Goal: Task Accomplishment & Management: Use online tool/utility

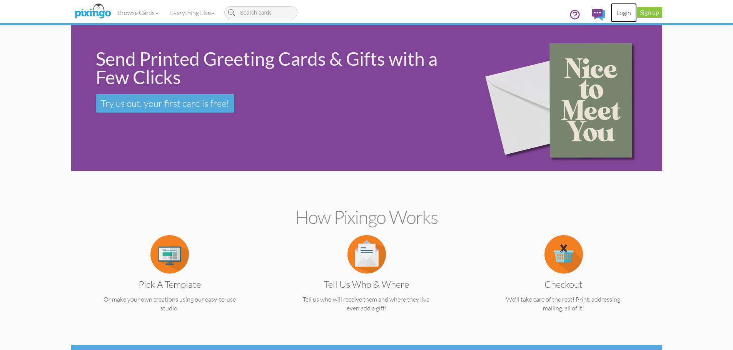
click at [623, 13] on link "Login" at bounding box center [623, 12] width 26 height 19
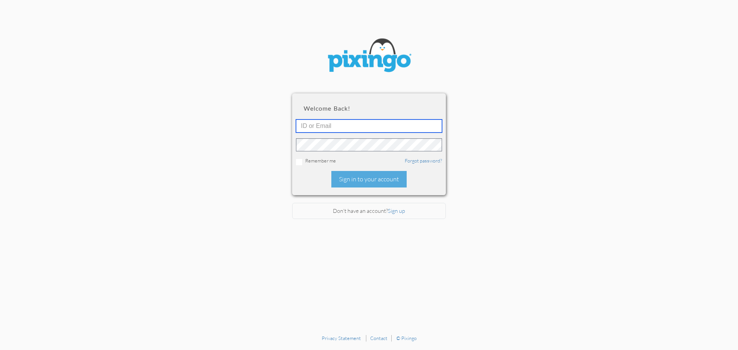
type input "barky50@gmail.com"
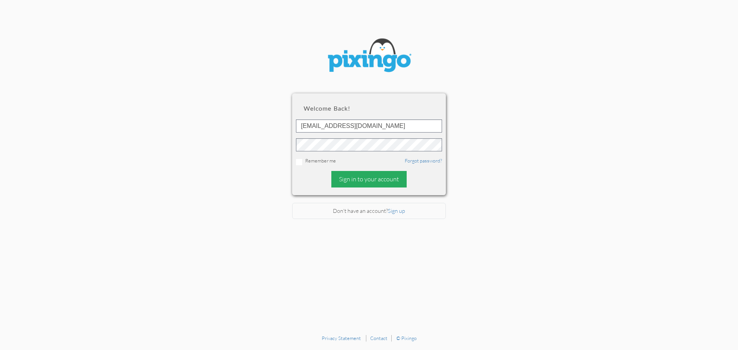
click at [366, 181] on div "Sign in to your account" at bounding box center [368, 179] width 75 height 17
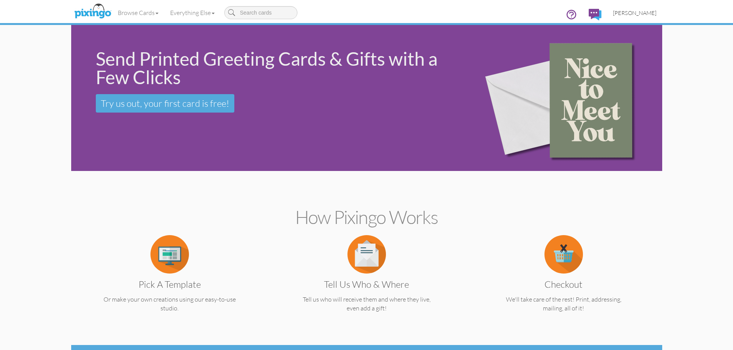
click at [643, 15] on span "[PERSON_NAME]" at bounding box center [634, 13] width 43 height 7
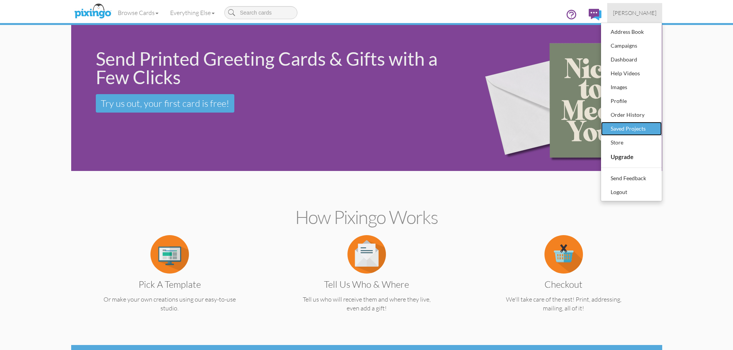
click at [620, 129] on div "Saved Projects" at bounding box center [630, 129] width 45 height 12
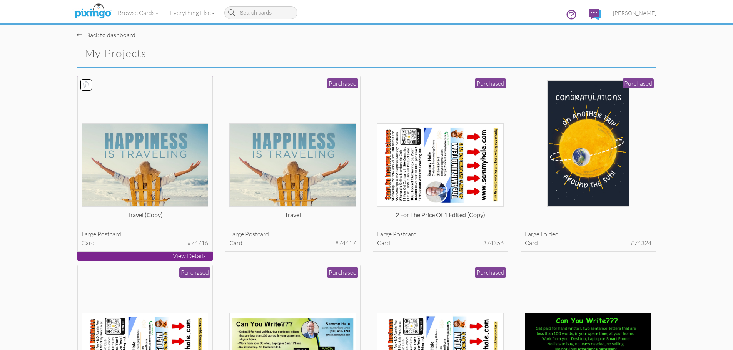
click at [148, 154] on img at bounding box center [145, 164] width 127 height 83
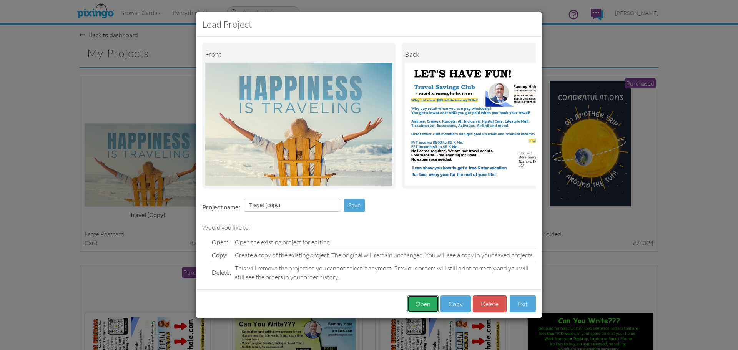
click at [414, 306] on button "Open" at bounding box center [423, 304] width 31 height 17
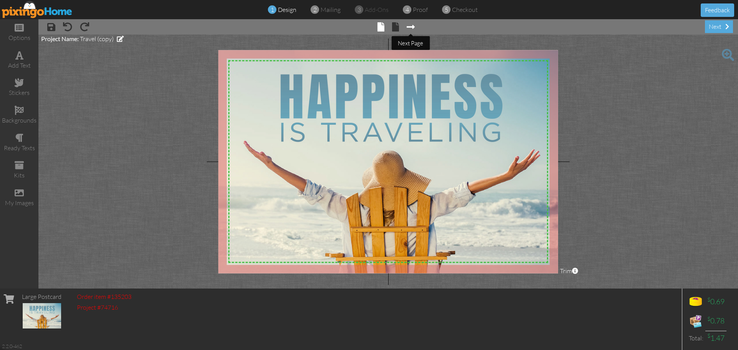
click at [413, 26] on span at bounding box center [411, 26] width 8 height 9
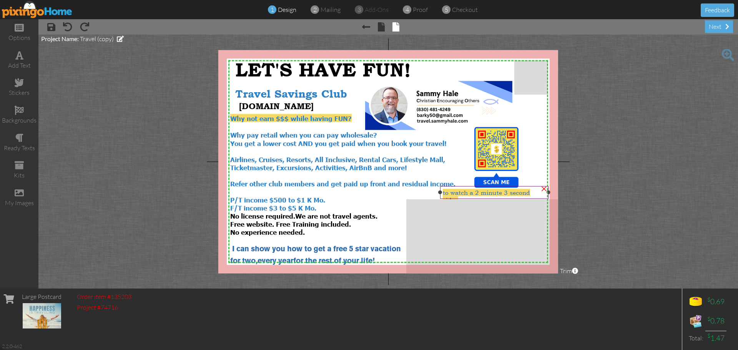
click at [512, 197] on div "to watch a 2 minute 3 second video" at bounding box center [494, 196] width 108 height 20
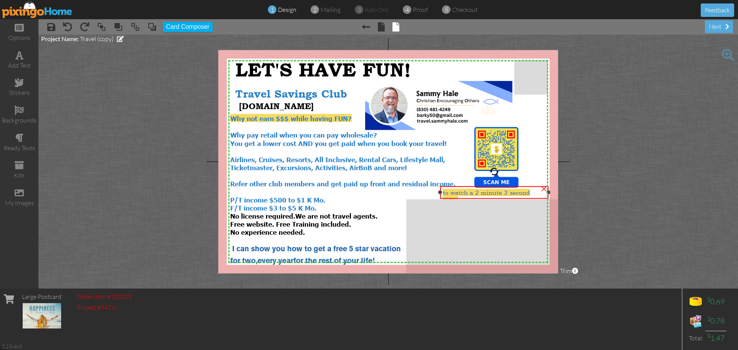
drag, startPoint x: 511, startPoint y: 193, endPoint x: 502, endPoint y: 194, distance: 8.5
click at [502, 194] on span "to watch a 2 minute 3 second video" at bounding box center [486, 196] width 87 height 15
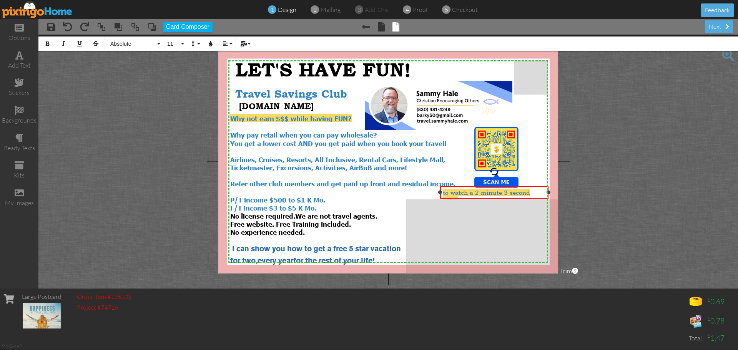
click at [502, 194] on span "to watch a 2 minute 3 second video" at bounding box center [486, 196] width 87 height 15
click at [49, 45] on icon "button" at bounding box center [47, 43] width 5 height 5
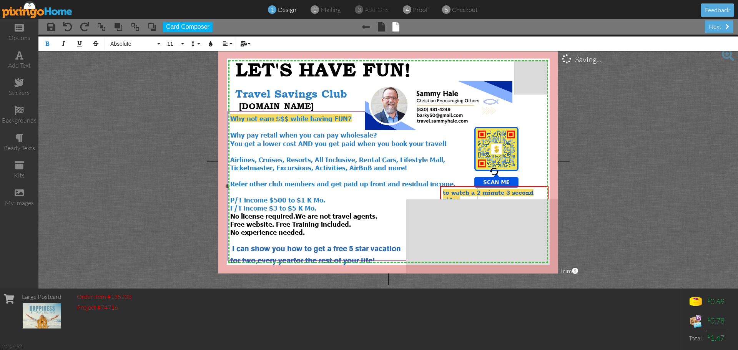
click at [435, 196] on div "P/T income $500 to $1 K Mo." at bounding box center [352, 200] width 245 height 8
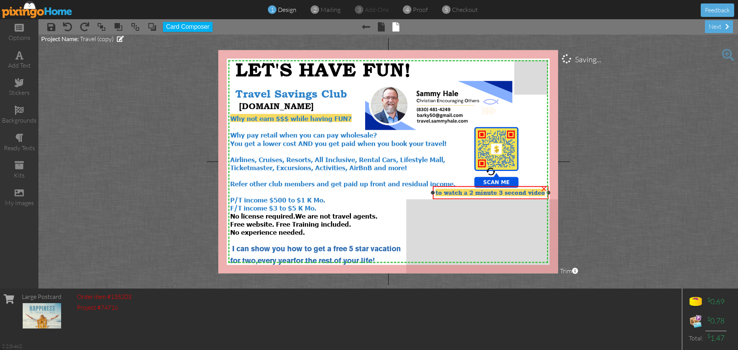
drag, startPoint x: 440, startPoint y: 196, endPoint x: 433, endPoint y: 195, distance: 7.3
click at [433, 195] on div "to watch a 2 minute 3 second video ×" at bounding box center [491, 192] width 116 height 13
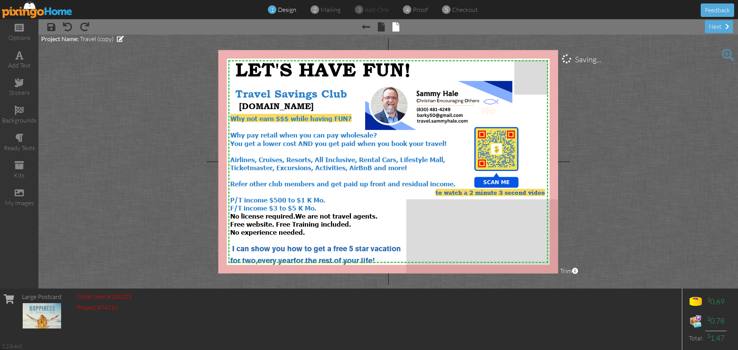
click at [691, 201] on project-studio-wrapper "X X X X X X X X X X X X X X X X X X X X X X X X X X X X X X X X X X X X X X X X…" at bounding box center [388, 162] width 700 height 254
click at [499, 194] on span "to watch a 2 minute 3 second video" at bounding box center [491, 192] width 110 height 7
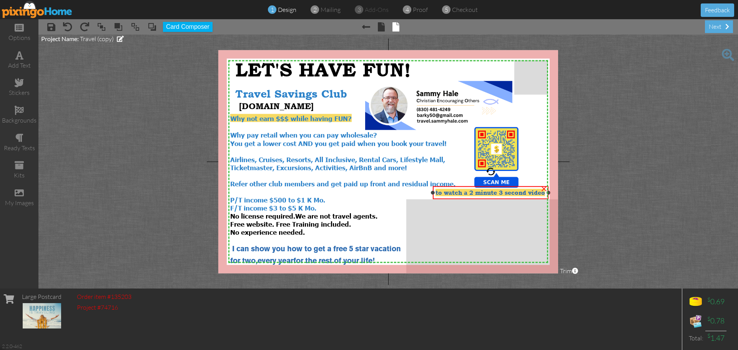
click at [499, 193] on span "to watch a 2 minute 3 second video" at bounding box center [491, 192] width 110 height 7
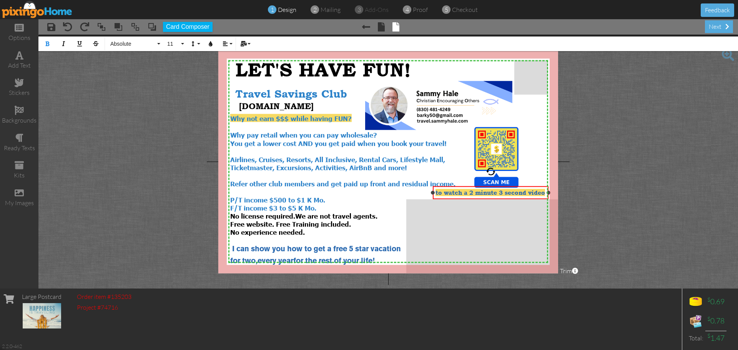
click at [500, 193] on span "to watch a 2 minute 3 second video" at bounding box center [491, 192] width 110 height 7
click at [501, 191] on span "to watch a 2 minute 3 second video" at bounding box center [491, 192] width 110 height 7
click at [511, 196] on span "to watch a 2 minute 3 second video" at bounding box center [491, 192] width 110 height 7
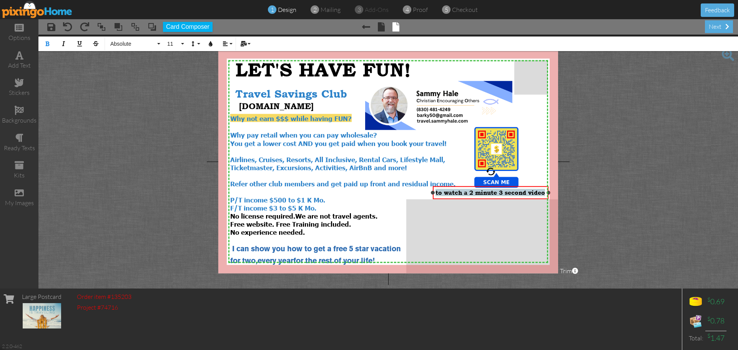
click at [511, 196] on span "to watch a 2 minute 3 second video" at bounding box center [491, 192] width 110 height 7
click at [183, 44] on button "11" at bounding box center [174, 44] width 22 height 15
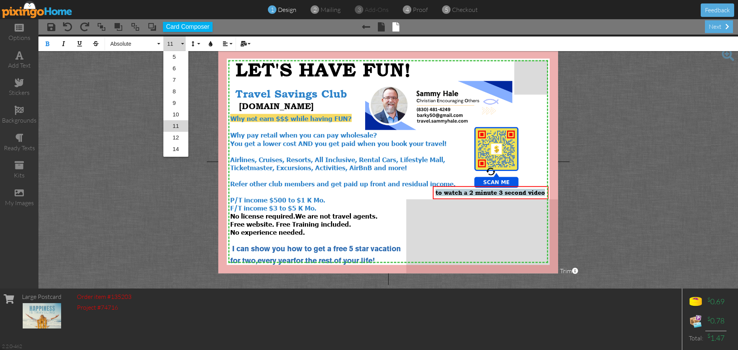
scroll to position [22, 0]
click at [177, 93] on link "10" at bounding box center [175, 93] width 25 height 12
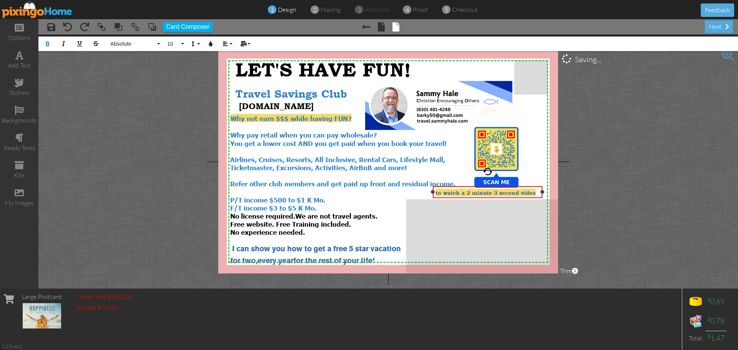
drag, startPoint x: 548, startPoint y: 193, endPoint x: 542, endPoint y: 193, distance: 6.2
click at [542, 193] on div at bounding box center [543, 192] width 4 height 4
drag, startPoint x: 495, startPoint y: 198, endPoint x: 504, endPoint y: 198, distance: 8.8
click at [504, 198] on div at bounding box center [496, 192] width 113 height 16
click at [664, 186] on project-studio-wrapper "X X X X X X X X X X X X X X X X X X X X X X X X X X X X X X X X X X X X X X X X…" at bounding box center [388, 162] width 700 height 254
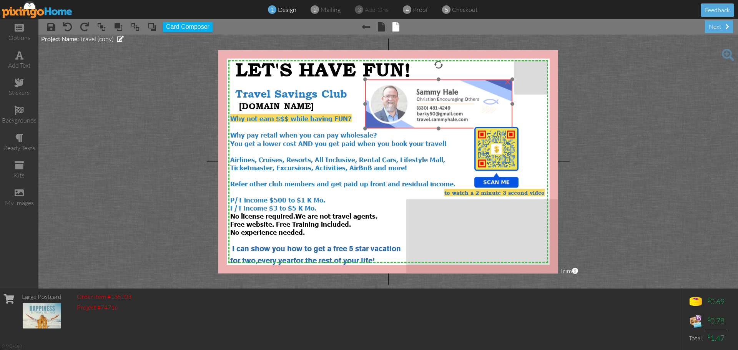
click at [449, 120] on img at bounding box center [438, 104] width 147 height 49
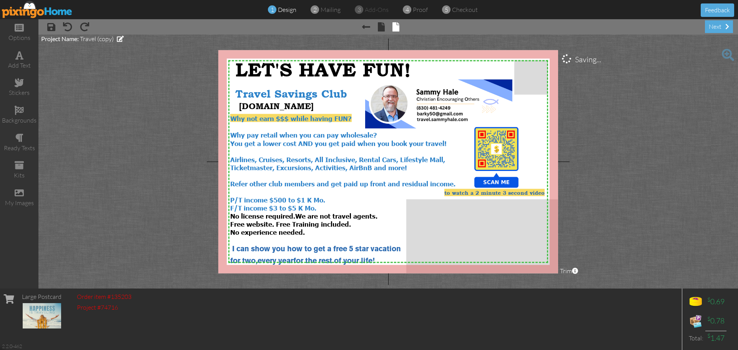
click at [644, 156] on project-studio-wrapper "X X X X X X X X X X X X X X X X X X X X X X X X X X X X X X X X X X X X X X X X…" at bounding box center [388, 162] width 700 height 254
click at [314, 109] on span "[DOMAIN_NAME]" at bounding box center [276, 106] width 75 height 10
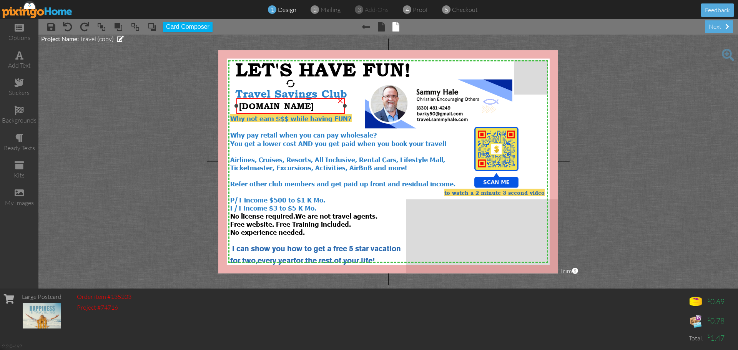
click at [314, 109] on span "[DOMAIN_NAME]" at bounding box center [276, 106] width 75 height 10
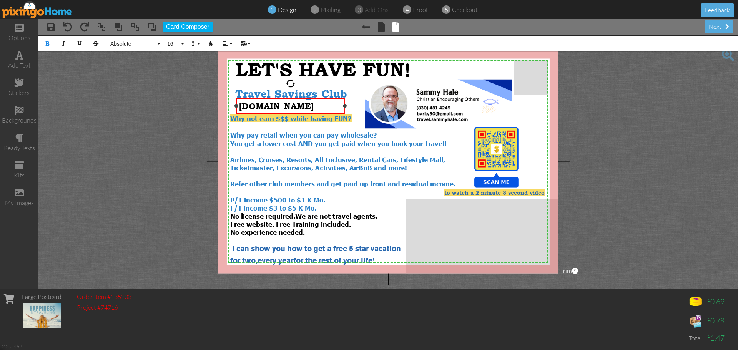
click at [314, 109] on span "[DOMAIN_NAME]" at bounding box center [276, 106] width 75 height 10
click at [210, 45] on icon "button" at bounding box center [210, 43] width 5 height 5
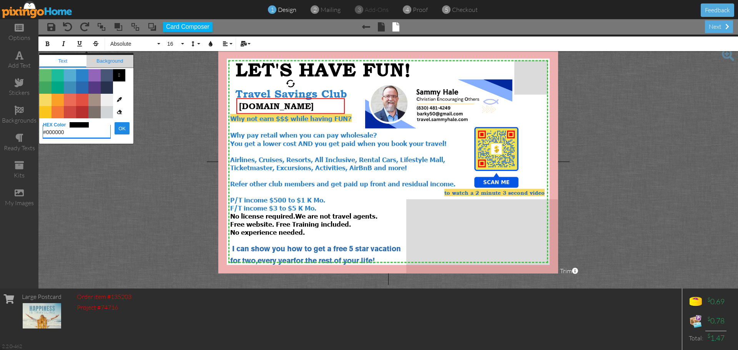
click at [113, 62] on span "Background" at bounding box center [110, 61] width 47 height 12
click at [80, 91] on span "Color #2969B0" at bounding box center [82, 88] width 12 height 12
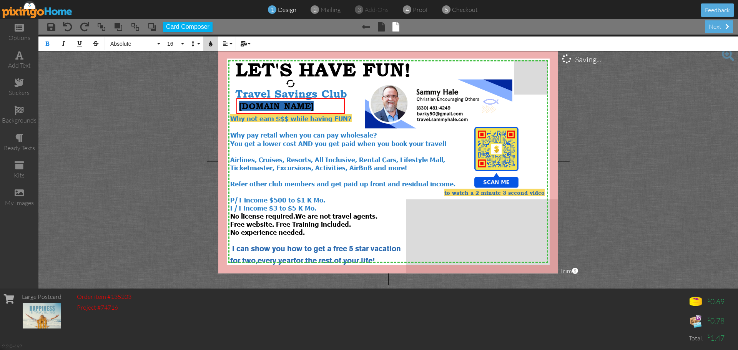
click at [212, 46] on icon "button" at bounding box center [210, 43] width 5 height 5
type input "#2969B0"
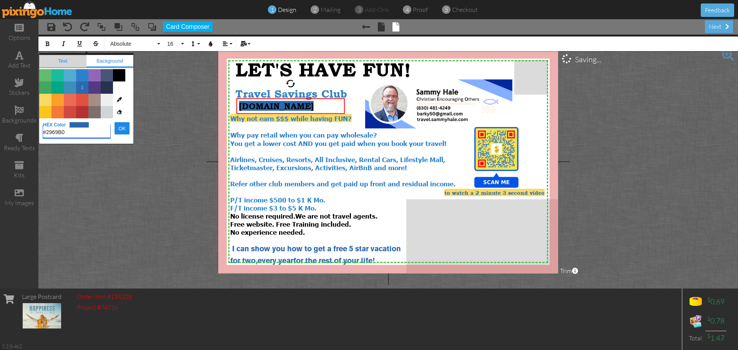
click at [58, 59] on span "Text" at bounding box center [62, 61] width 47 height 12
type input "#000000"
click at [118, 87] on span "Color #FFFFFF" at bounding box center [119, 88] width 12 height 12
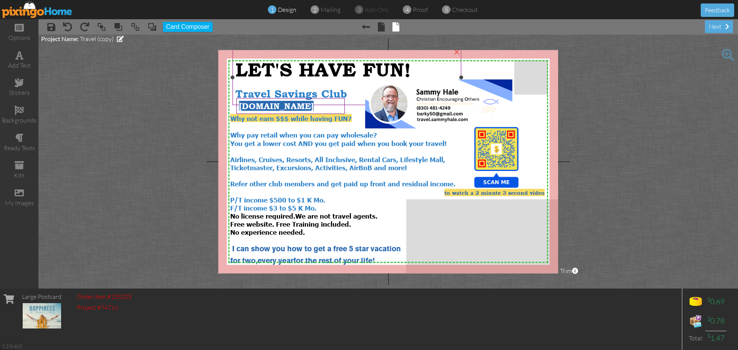
click at [355, 107] on div at bounding box center [347, 78] width 233 height 60
click at [633, 189] on project-studio-wrapper "X X X X X X X X X X X X X X X X X X X X X X X X X X X X X X X X X X X X X X X X…" at bounding box center [388, 162] width 700 height 254
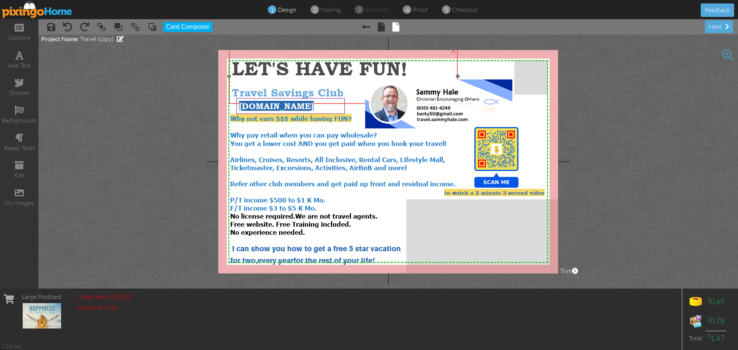
click at [288, 88] on span "Travel Savings Club" at bounding box center [288, 93] width 112 height 12
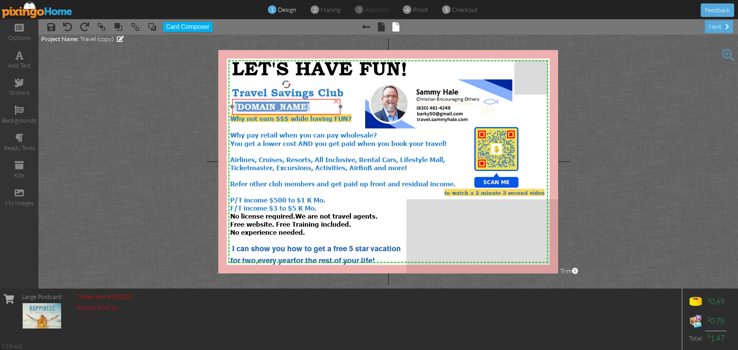
drag, startPoint x: 304, startPoint y: 111, endPoint x: 300, endPoint y: 112, distance: 4.3
click at [300, 112] on span "[DOMAIN_NAME]" at bounding box center [272, 107] width 75 height 10
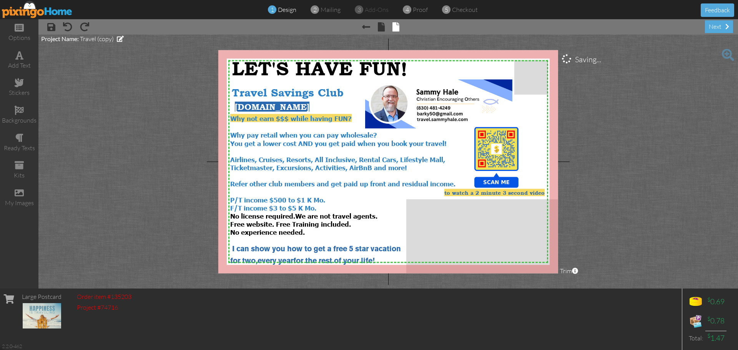
click at [629, 192] on project-studio-wrapper "X X X X X X X X X X X X X X X X X X X X X X X X X X X X X X X X X X X X X X X X…" at bounding box center [388, 162] width 700 height 254
click at [302, 213] on span "We are not travel agents. Free website. Free Training included." at bounding box center [303, 220] width 147 height 16
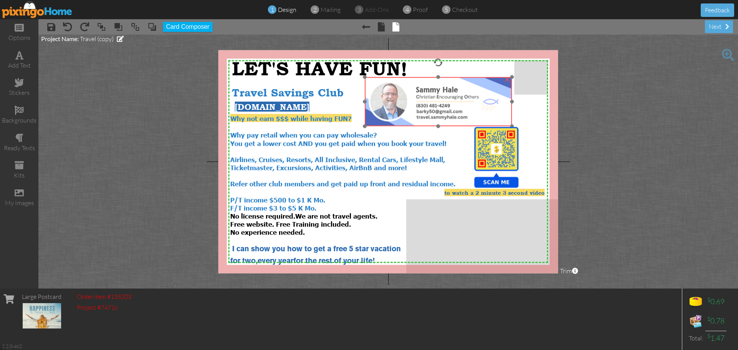
click at [483, 110] on img at bounding box center [438, 101] width 147 height 49
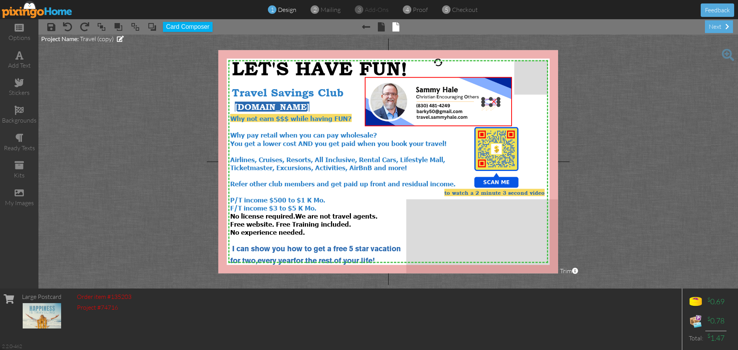
drag, startPoint x: 488, startPoint y: 102, endPoint x: 489, endPoint y: 95, distance: 6.3
click at [489, 95] on div "×" at bounding box center [494, 100] width 12 height 12
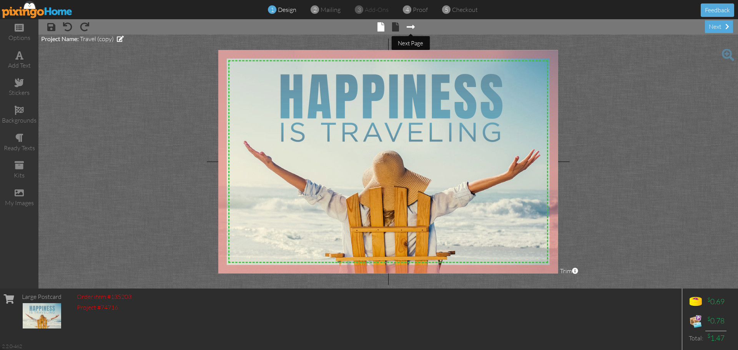
click at [408, 28] on span at bounding box center [411, 26] width 8 height 9
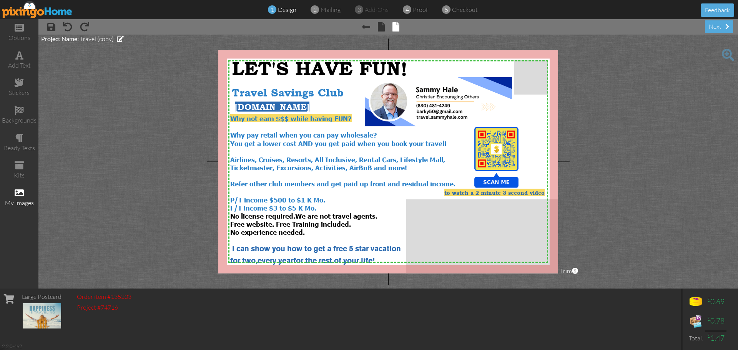
click at [25, 204] on div "my images" at bounding box center [19, 203] width 38 height 9
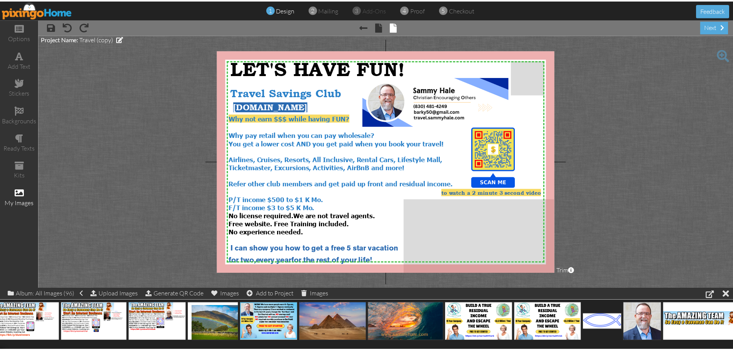
scroll to position [0, 3395]
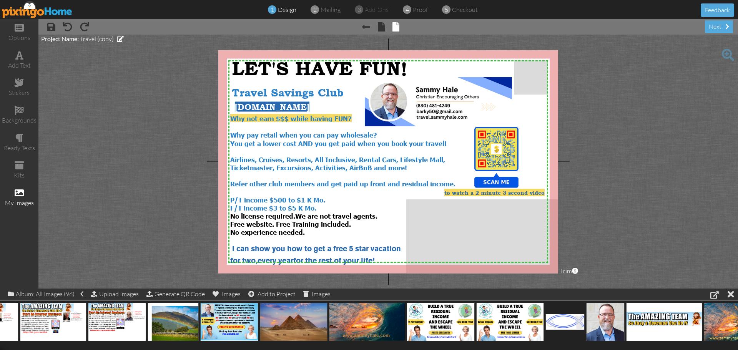
click at [564, 321] on img at bounding box center [565, 322] width 39 height 16
drag, startPoint x: 564, startPoint y: 320, endPoint x: 511, endPoint y: 105, distance: 221.5
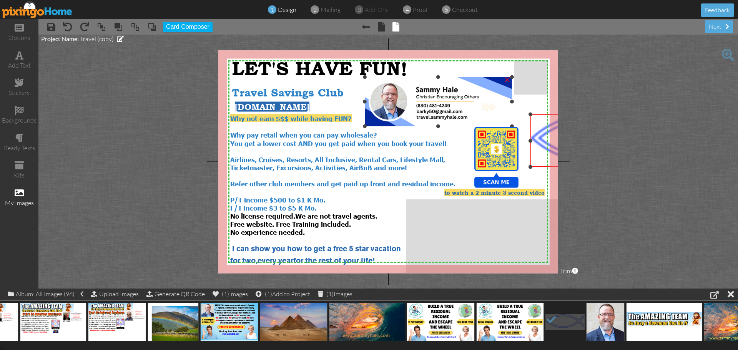
drag, startPoint x: 493, startPoint y: 103, endPoint x: 519, endPoint y: 125, distance: 33.5
click at [505, 118] on div "X X X X X X X X X X X X X X X X X X X X X X X X X X X X X X X X X X X X X X X X…" at bounding box center [388, 161] width 340 height 223
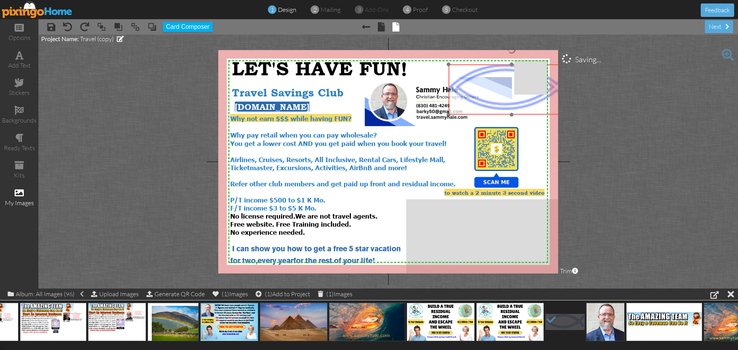
drag, startPoint x: 543, startPoint y: 140, endPoint x: 453, endPoint y: 88, distance: 104.4
click at [455, 88] on img at bounding box center [512, 90] width 126 height 50
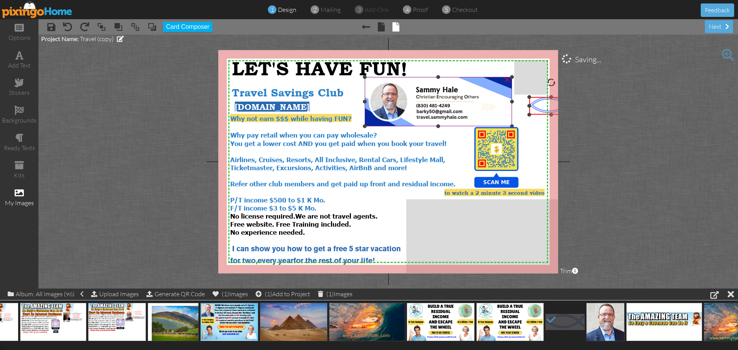
drag, startPoint x: 447, startPoint y: 65, endPoint x: 471, endPoint y: 98, distance: 40.5
click at [471, 98] on div "X X X X X X X X X X X X X X X X X X X X X X X X X X X X X X X X X X X X X X X X…" at bounding box center [388, 161] width 340 height 223
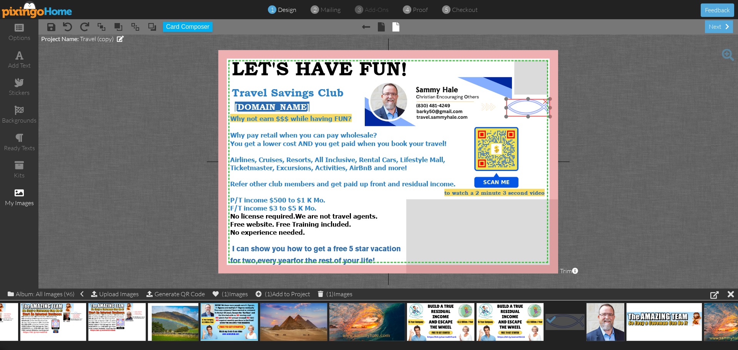
drag, startPoint x: 541, startPoint y: 113, endPoint x: 518, endPoint y: 115, distance: 23.2
click at [518, 115] on img at bounding box center [528, 108] width 44 height 18
drag, startPoint x: 506, startPoint y: 99, endPoint x: 512, endPoint y: 105, distance: 8.7
click at [512, 105] on div "X X X X X X X X X X X X X X X X X X X X X X X X X X X X X X X X X X X X X X X X…" at bounding box center [388, 161] width 340 height 223
click at [524, 107] on div at bounding box center [526, 107] width 4 height 4
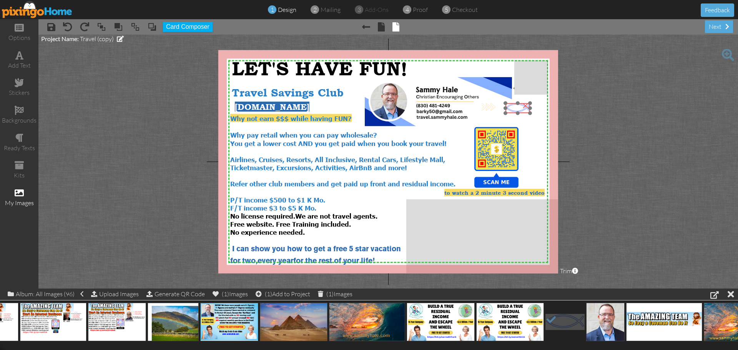
drag, startPoint x: 534, startPoint y: 114, endPoint x: 514, endPoint y: 111, distance: 20.3
click at [514, 111] on img at bounding box center [518, 108] width 25 height 10
drag, startPoint x: 505, startPoint y: 103, endPoint x: 506, endPoint y: 107, distance: 4.1
click at [506, 107] on div "X X X X X X X X X X X X X X X X X X X X X X X X X X X X X X X X X X X X X X X X…" at bounding box center [388, 161] width 340 height 223
drag, startPoint x: 517, startPoint y: 111, endPoint x: 487, endPoint y: 98, distance: 32.8
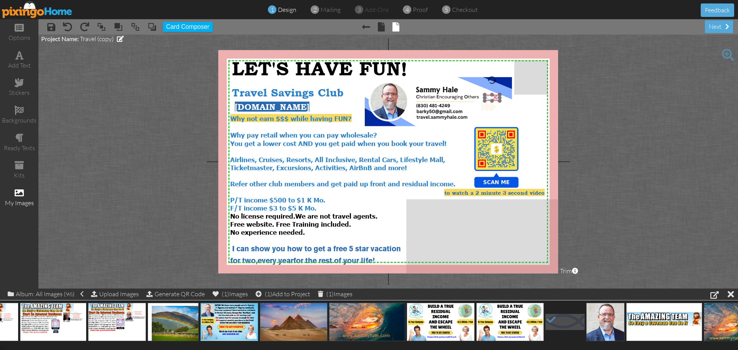
click at [487, 98] on img at bounding box center [492, 98] width 15 height 6
click at [700, 172] on project-studio-wrapper "X X X X X X X X X X X X X X X X X X X X X X X X X X X X X X X X X X X X X X X X…" at bounding box center [388, 162] width 700 height 254
click at [53, 29] on span at bounding box center [51, 26] width 8 height 9
click at [47, 12] on img at bounding box center [37, 9] width 71 height 17
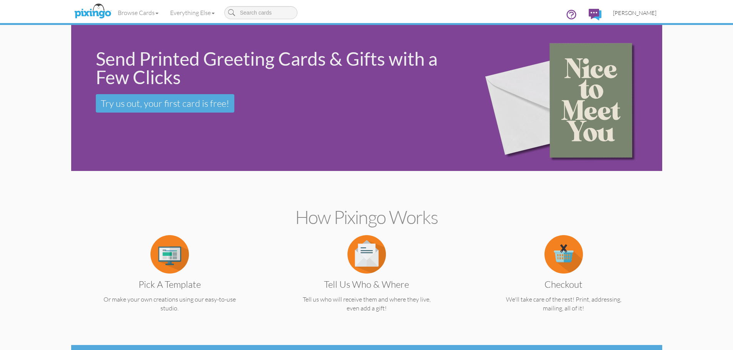
click at [635, 14] on span "[PERSON_NAME]" at bounding box center [634, 13] width 43 height 7
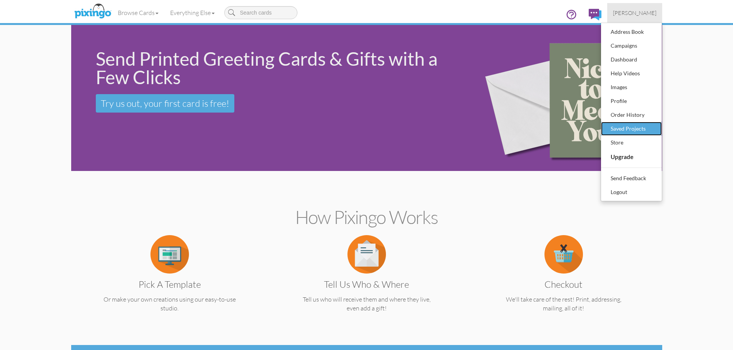
click at [627, 128] on div "Saved Projects" at bounding box center [630, 129] width 45 height 12
